Goal: Information Seeking & Learning: Check status

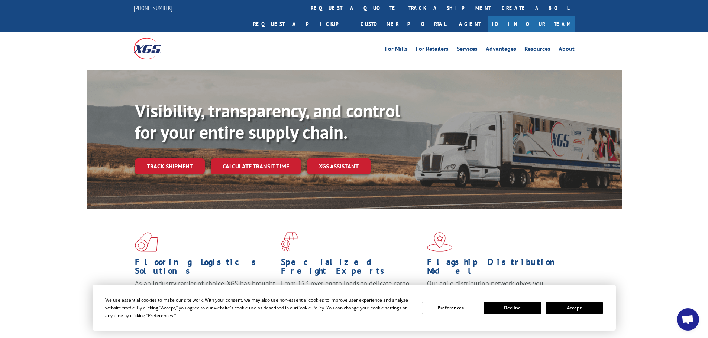
click at [159, 159] on link "Track shipment" at bounding box center [170, 167] width 70 height 16
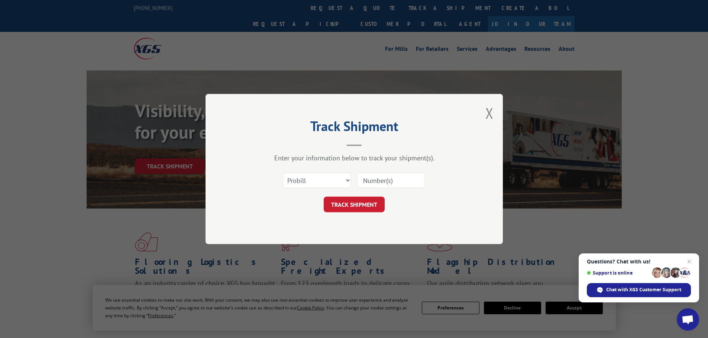
paste input "17516693"
type input "17516693"
click at [351, 208] on button "TRACK SHIPMENT" at bounding box center [354, 205] width 61 height 16
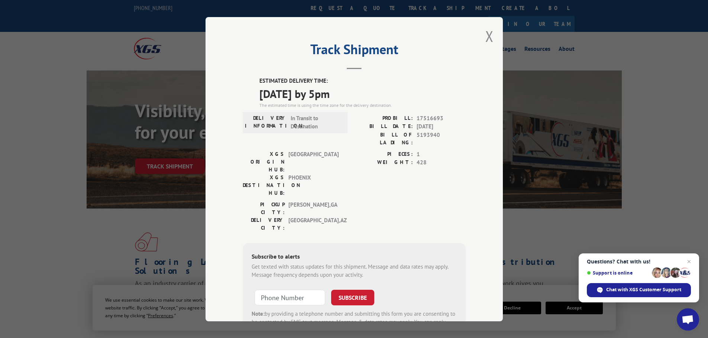
drag, startPoint x: 357, startPoint y: 94, endPoint x: 253, endPoint y: 72, distance: 106.7
click at [253, 72] on div "Track Shipment ESTIMATED DELIVERY TIME: [DATE] by 5pm The estimated time is usi…" at bounding box center [353, 169] width 297 height 305
copy div "ESTIMATED DELIVERY TIME: [DATE] by 5pm"
click at [485, 35] on button "Close modal" at bounding box center [489, 36] width 8 height 20
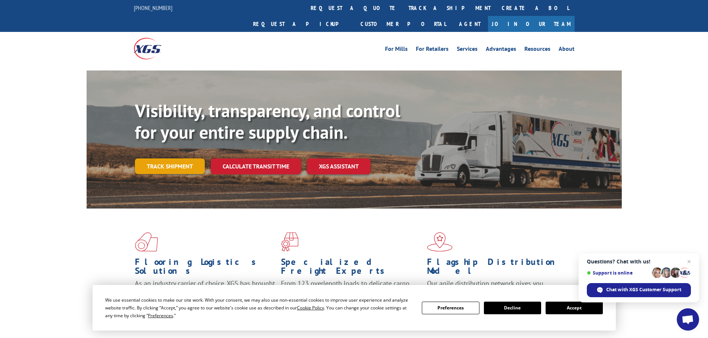
click at [167, 159] on link "Track shipment" at bounding box center [170, 167] width 70 height 16
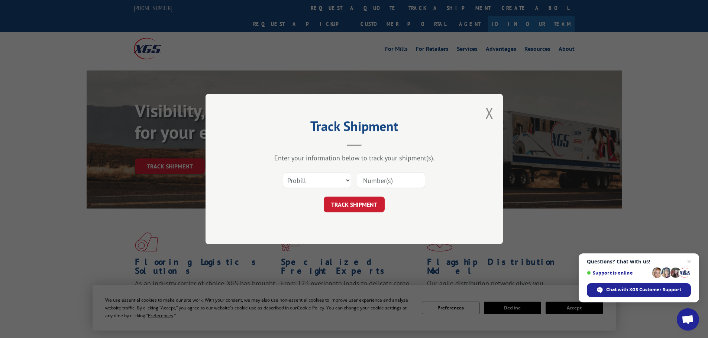
click at [374, 182] on input at bounding box center [391, 181] width 68 height 16
paste input "16754976"
type input "16754976"
click at [355, 205] on button "TRACK SHIPMENT" at bounding box center [354, 205] width 61 height 16
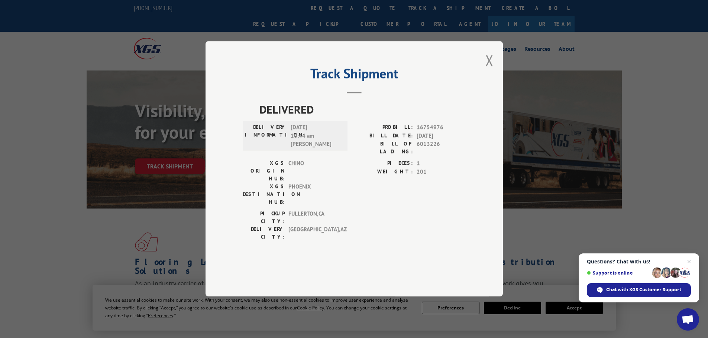
drag, startPoint x: 328, startPoint y: 151, endPoint x: 246, endPoint y: 119, distance: 88.8
click at [246, 119] on div "Track Shipment DELIVERED DELIVERY INFORMATION: [DATE] 10:44 am [PERSON_NAME]: 1…" at bounding box center [353, 169] width 297 height 256
copy div "DELIVERED DELIVERY INFORMATION: [DATE]"
click at [491, 70] on button "Close modal" at bounding box center [489, 61] width 8 height 20
